Goal: Information Seeking & Learning: Check status

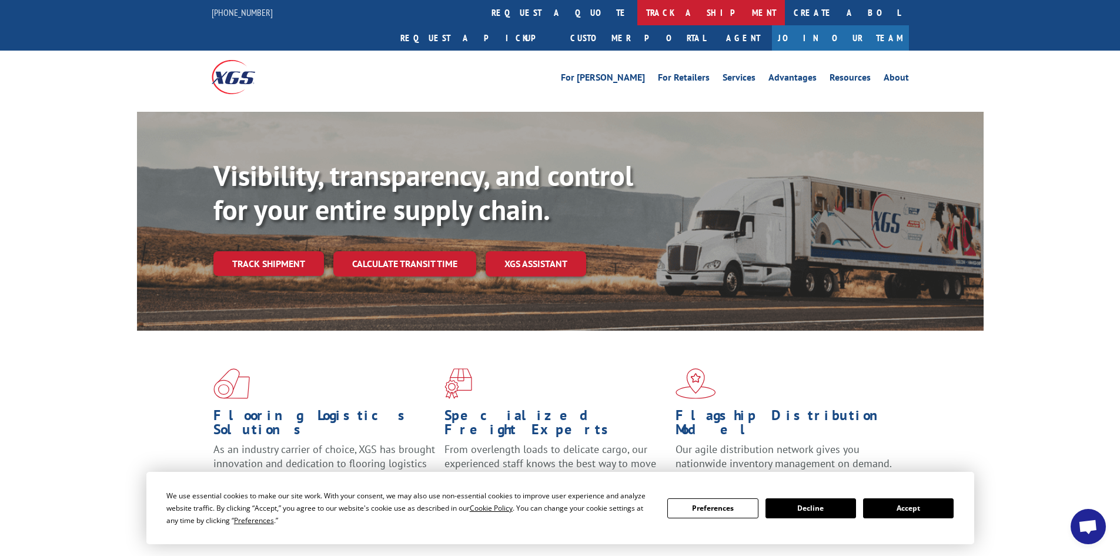
click at [637, 16] on link "track a shipment" at bounding box center [711, 12] width 148 height 25
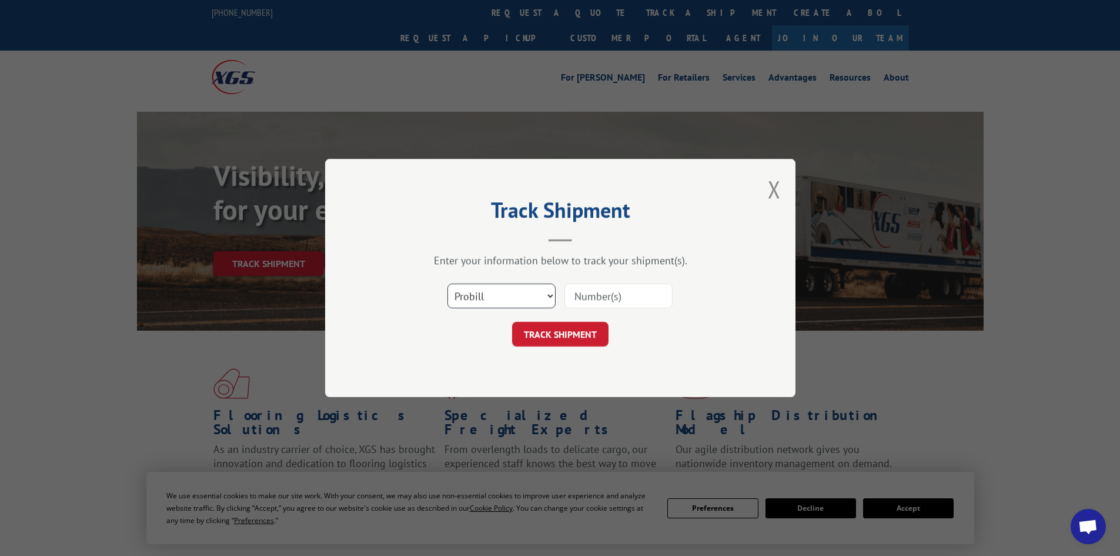
click at [510, 294] on select "Select category... Probill BOL PO" at bounding box center [501, 295] width 108 height 25
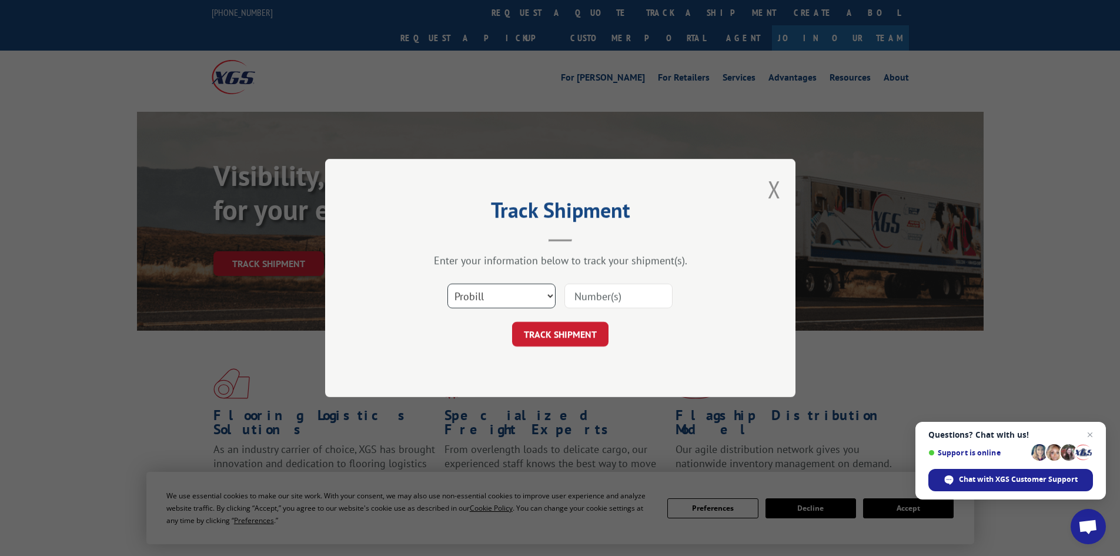
select select "po"
click at [447, 283] on select "Select category... Probill BOL PO" at bounding box center [501, 295] width 108 height 25
click at [598, 291] on input at bounding box center [618, 295] width 108 height 25
click at [619, 296] on input at bounding box center [618, 295] width 108 height 25
click at [617, 292] on input at bounding box center [618, 295] width 108 height 25
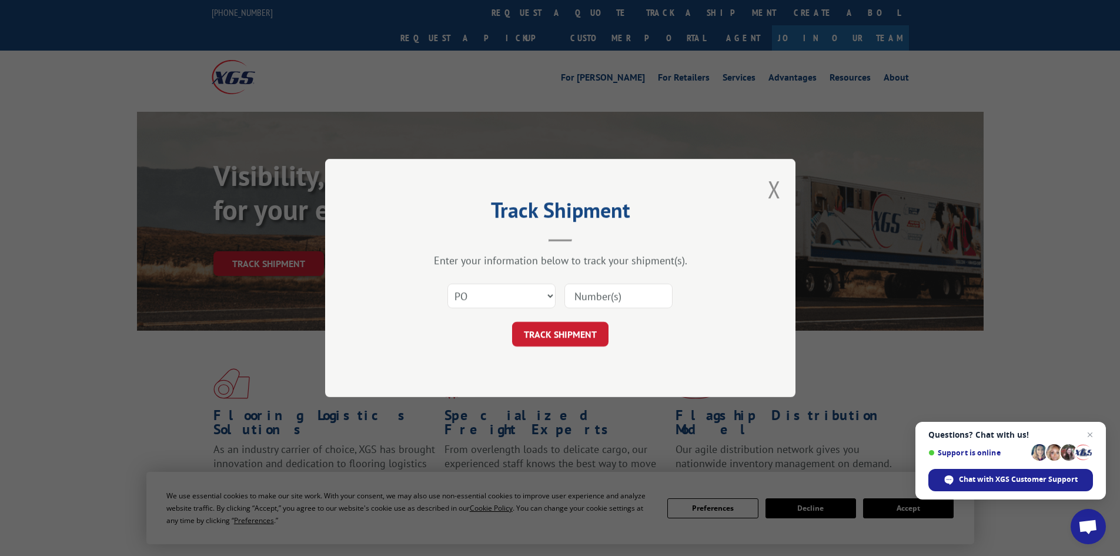
paste input "88504072"
type input "88504072"
click at [558, 337] on button "TRACK SHIPMENT" at bounding box center [560, 334] width 96 height 25
